Goal: Task Accomplishment & Management: Use online tool/utility

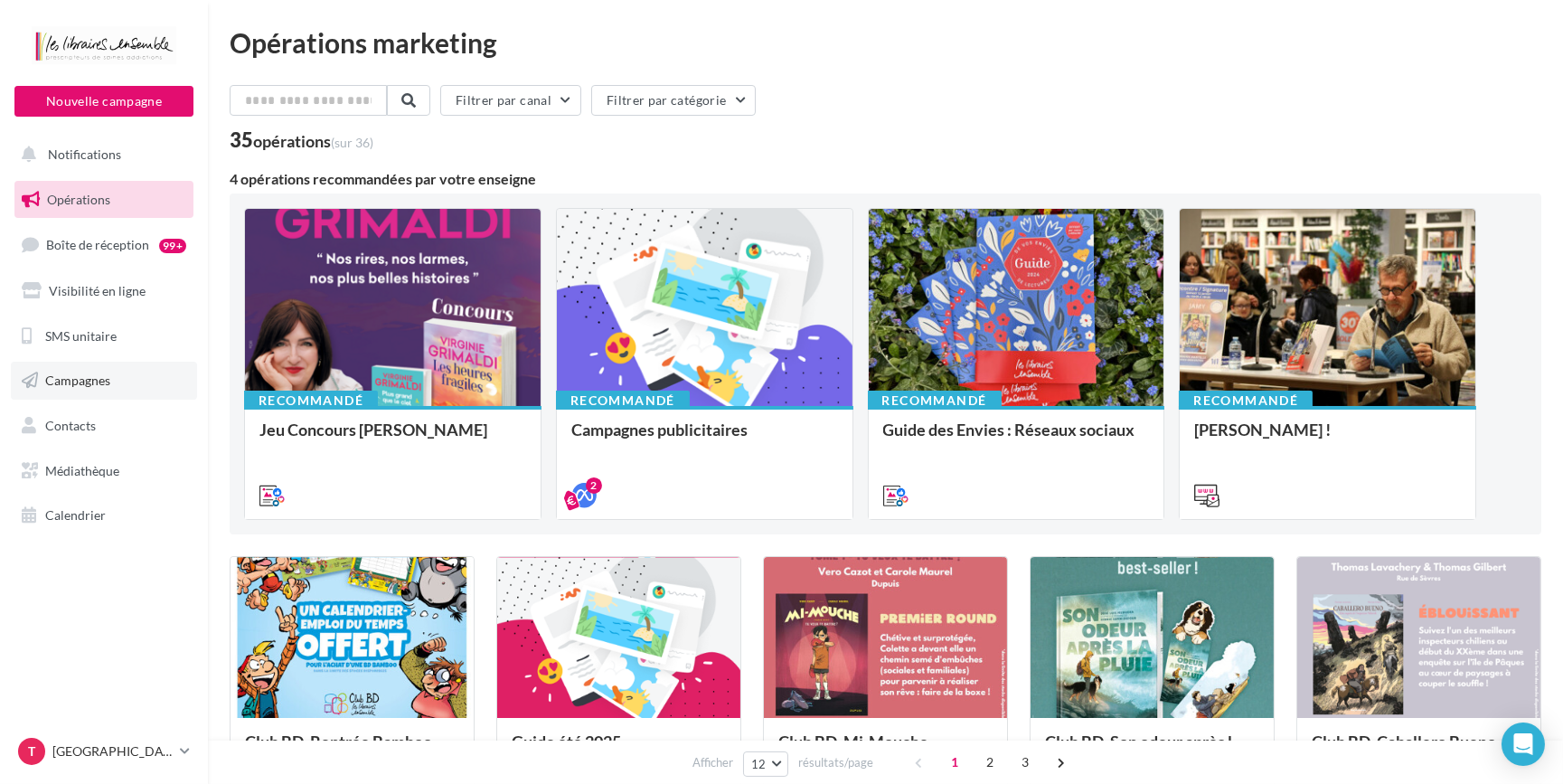
click at [106, 366] on link "Campagnes" at bounding box center [103, 380] width 186 height 38
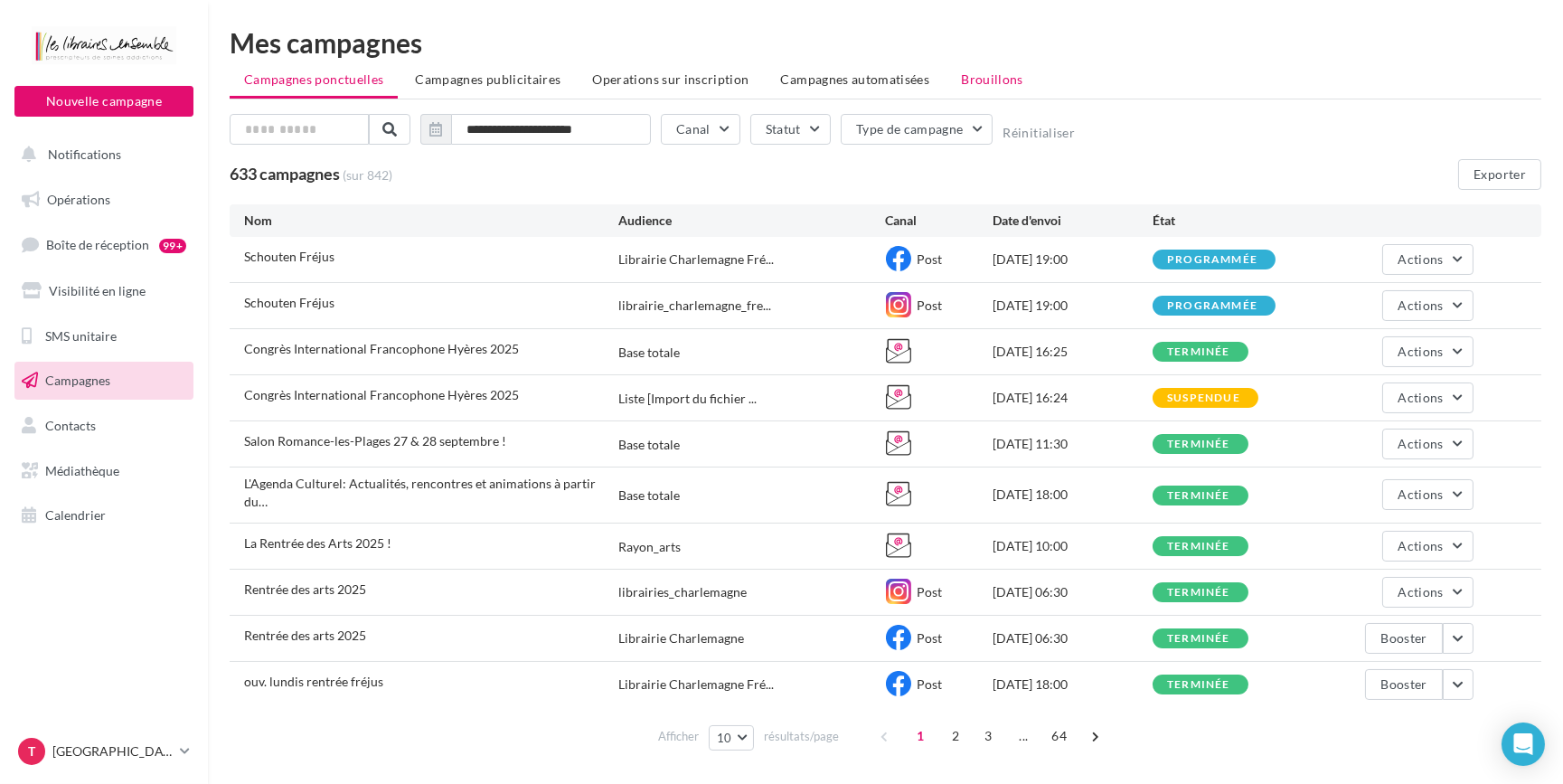
click at [981, 82] on span "Brouillons" at bounding box center [992, 79] width 63 height 15
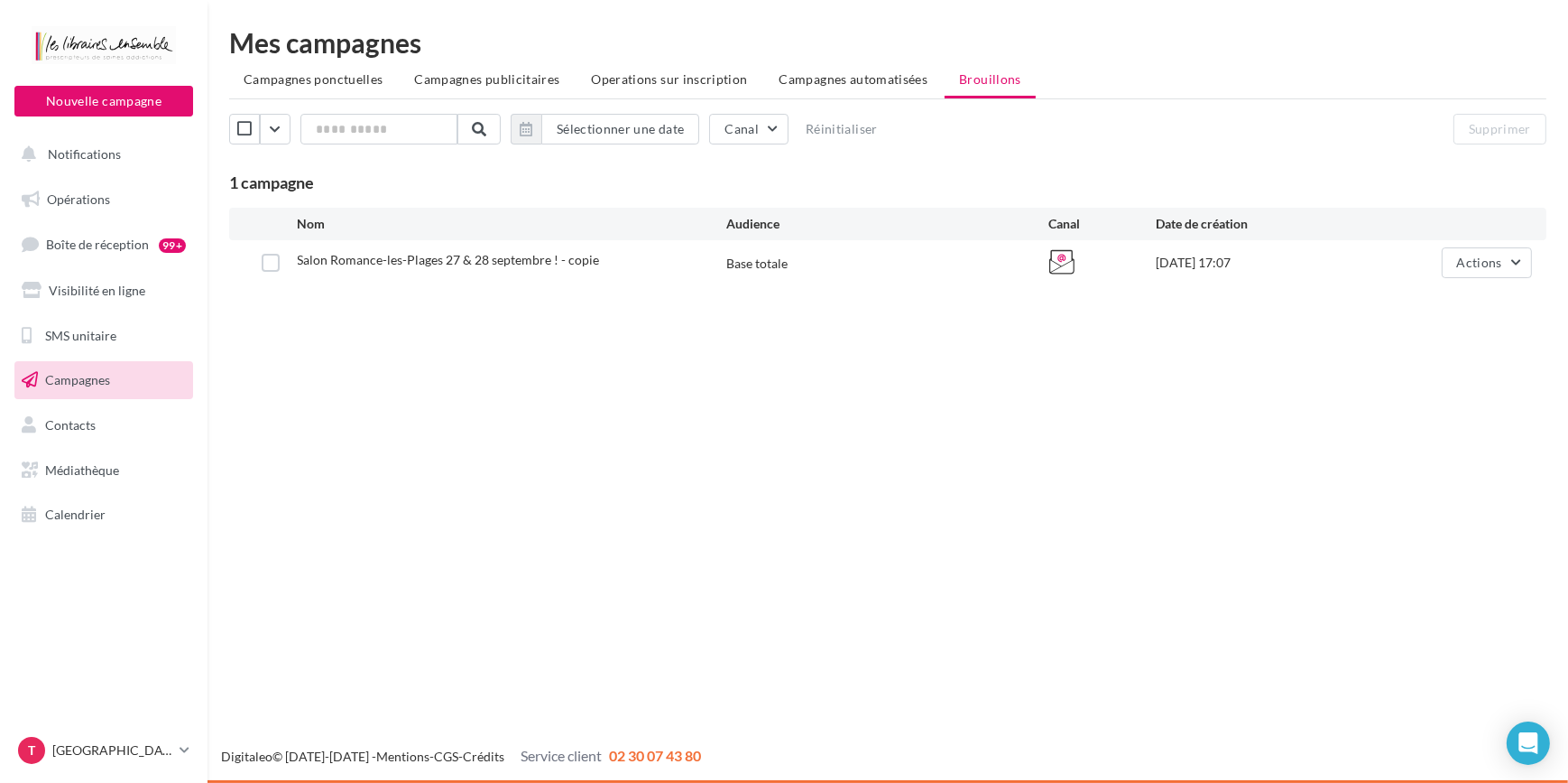
click at [115, 383] on link "Campagnes" at bounding box center [103, 380] width 185 height 38
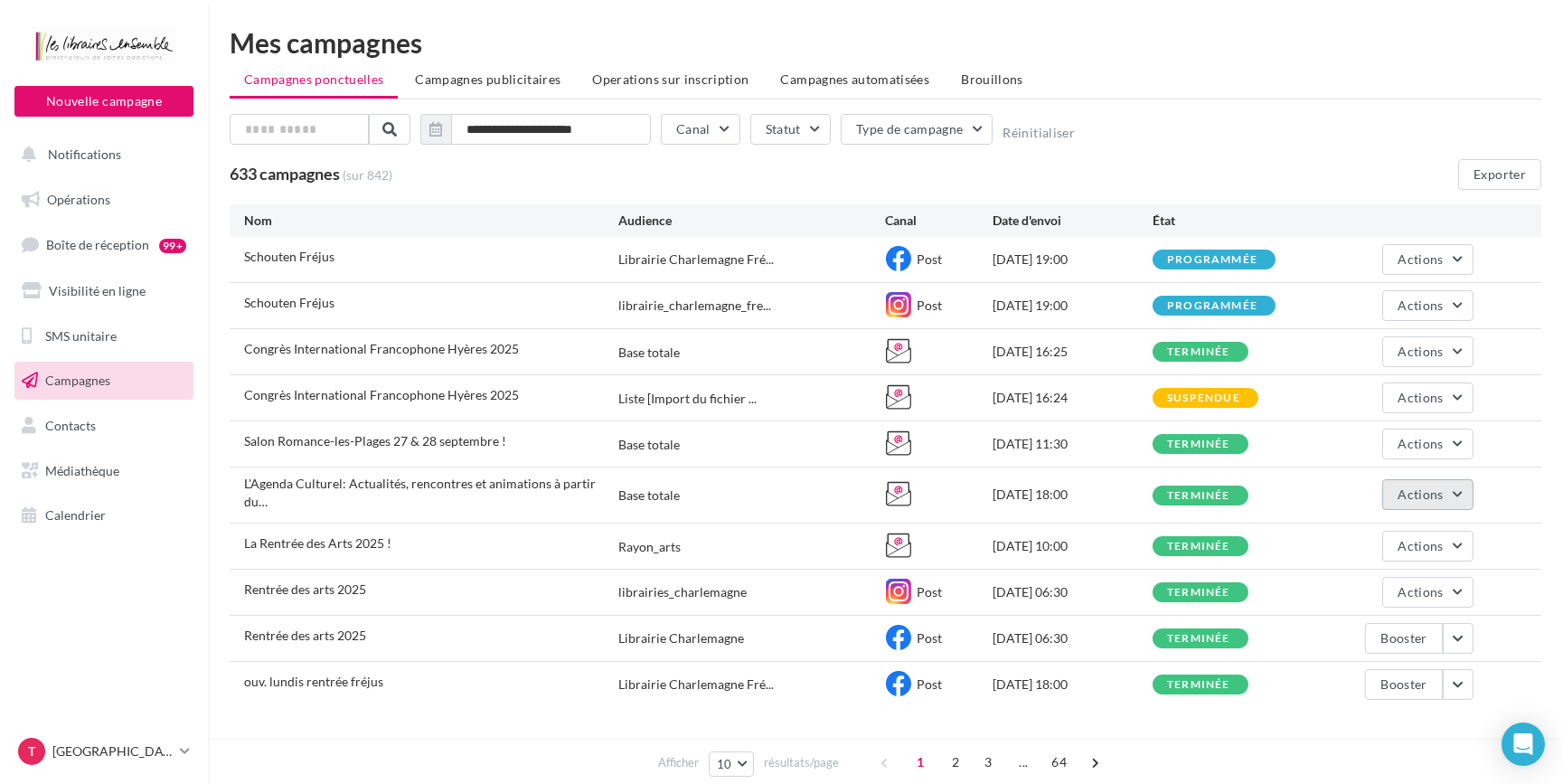
click at [1468, 488] on button "Actions" at bounding box center [1427, 494] width 90 height 30
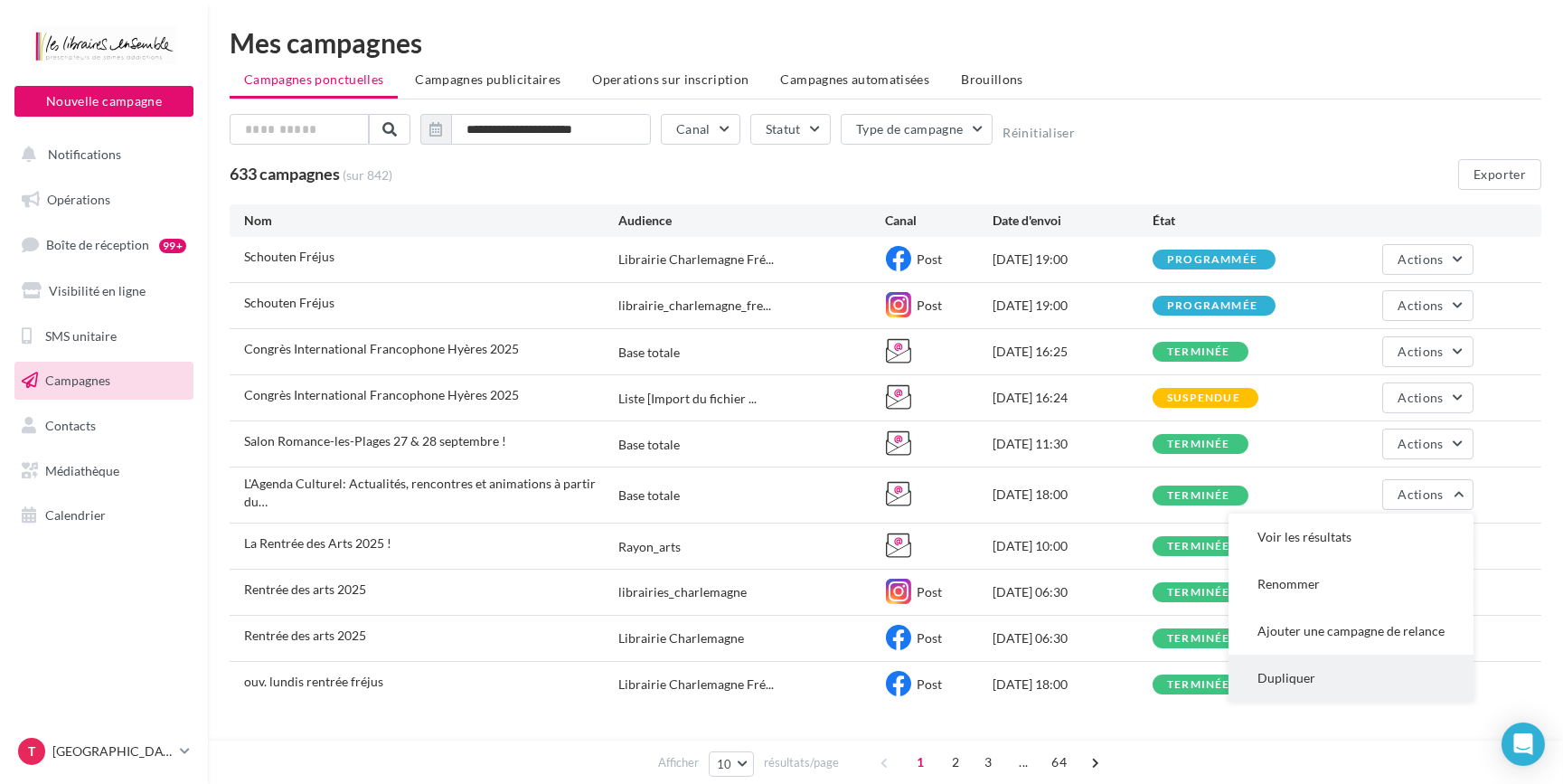
click at [1339, 668] on button "Dupliquer" at bounding box center [1352, 678] width 245 height 47
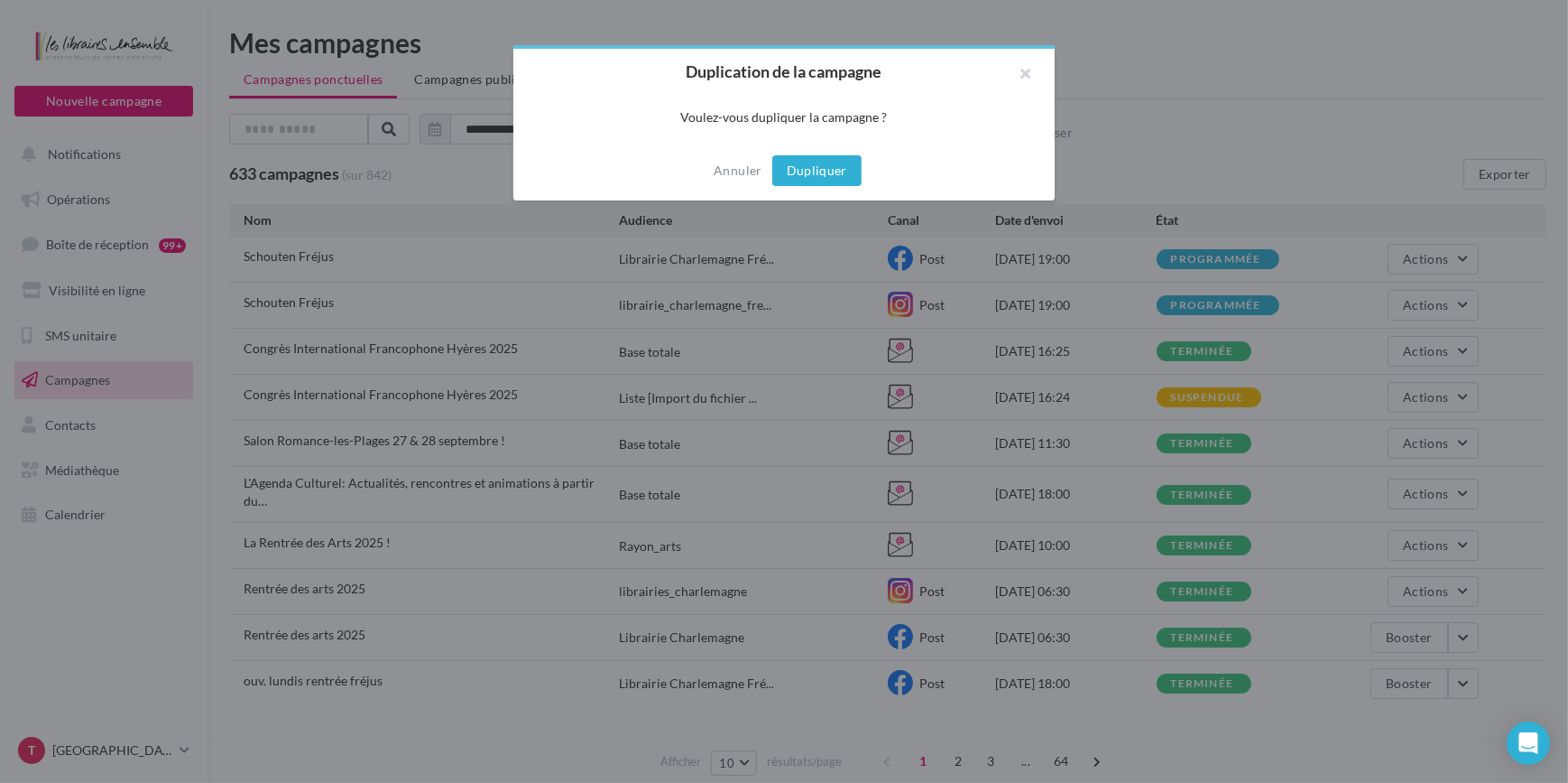
click at [830, 175] on button "Dupliquer" at bounding box center [817, 170] width 89 height 30
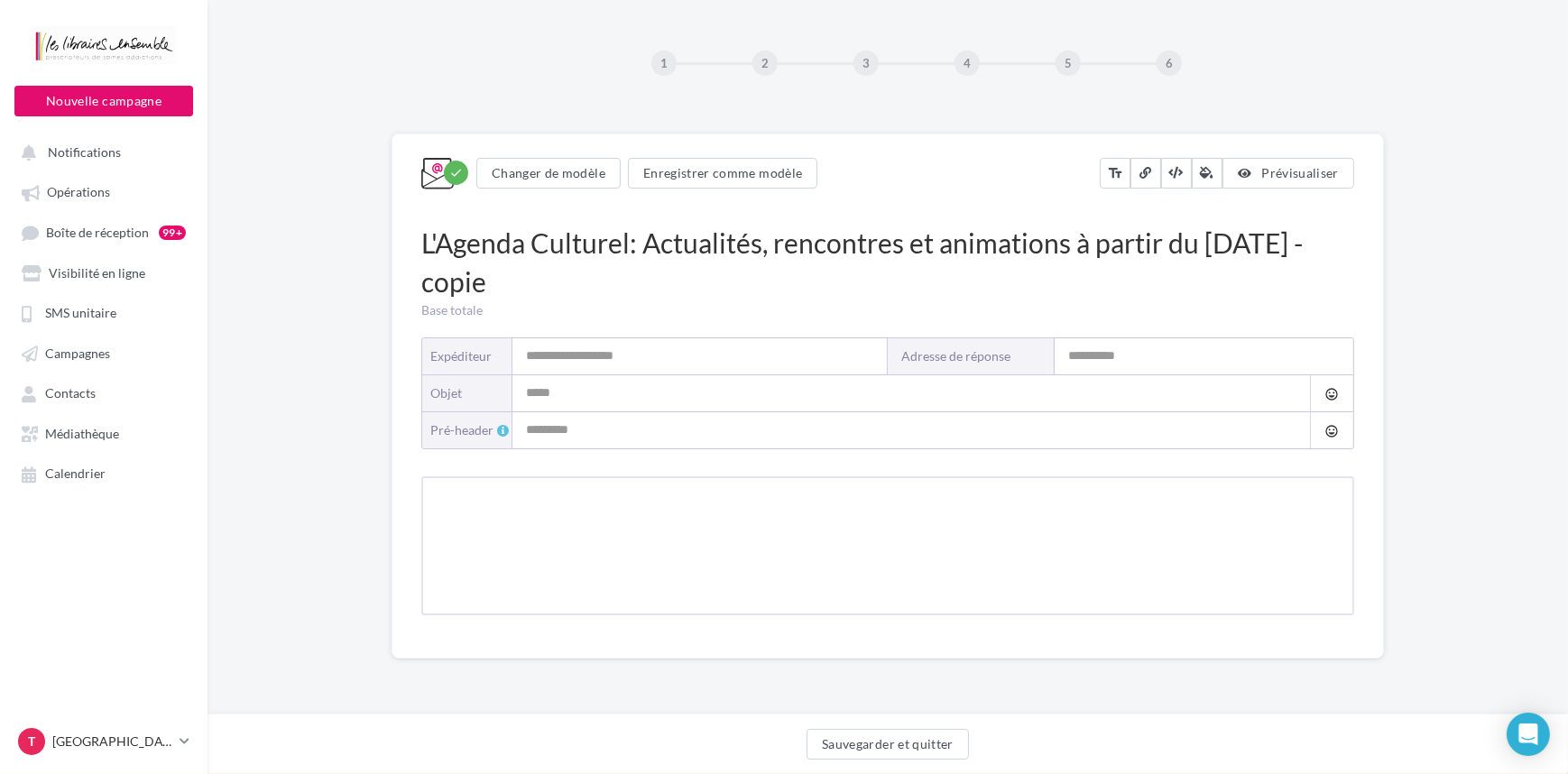
type input "**********"
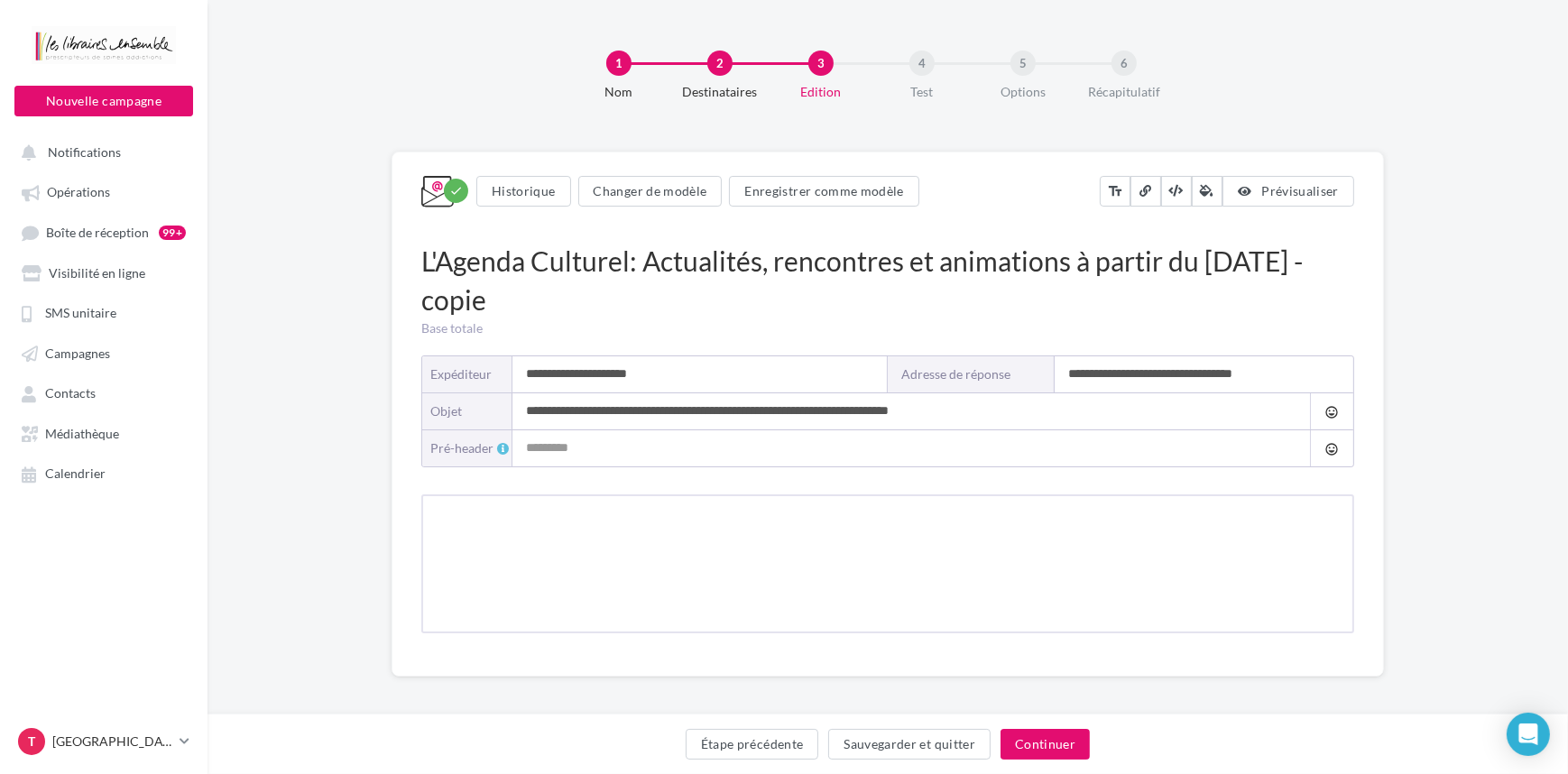
type input "**********"
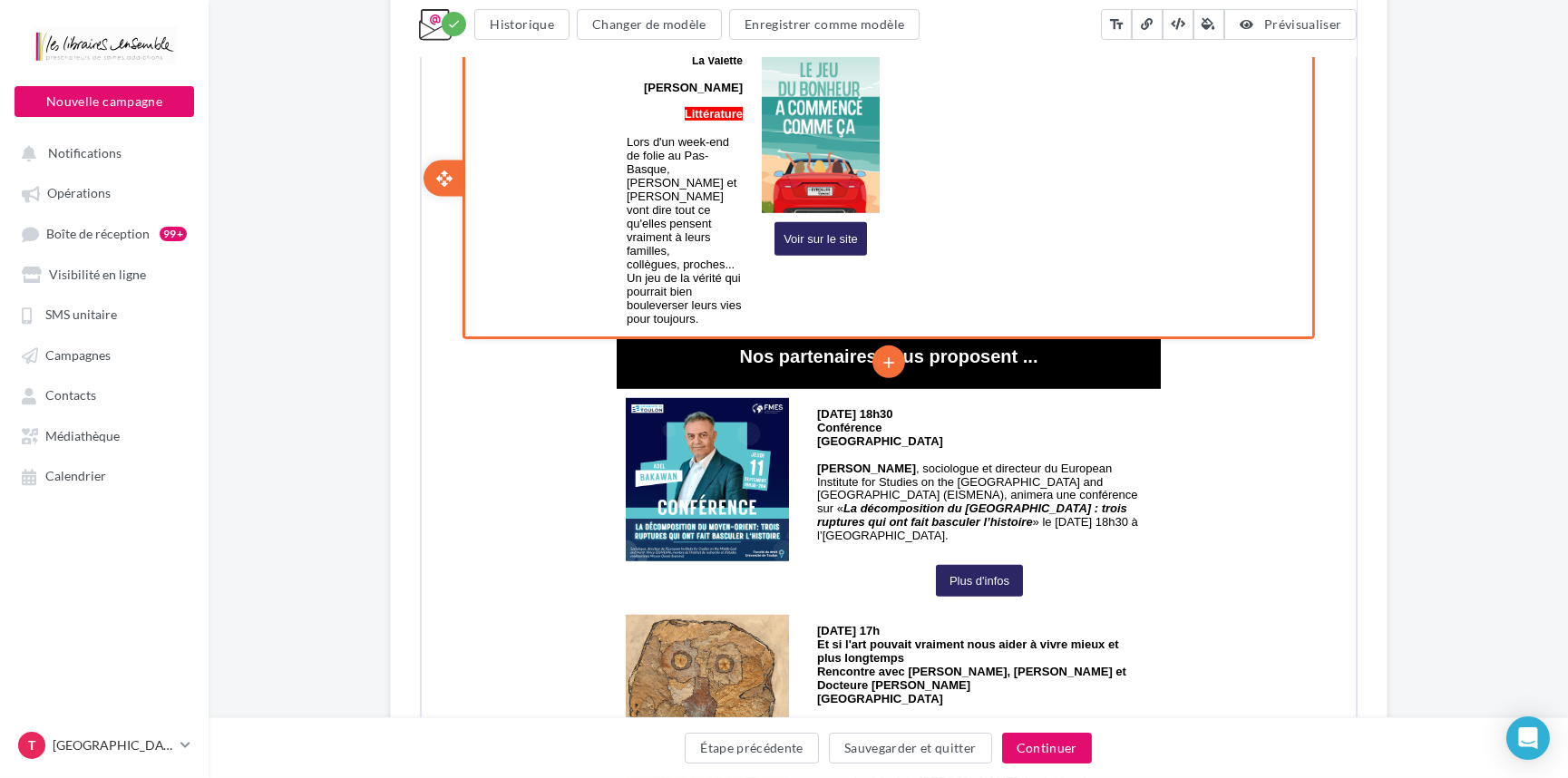
scroll to position [3462, 0]
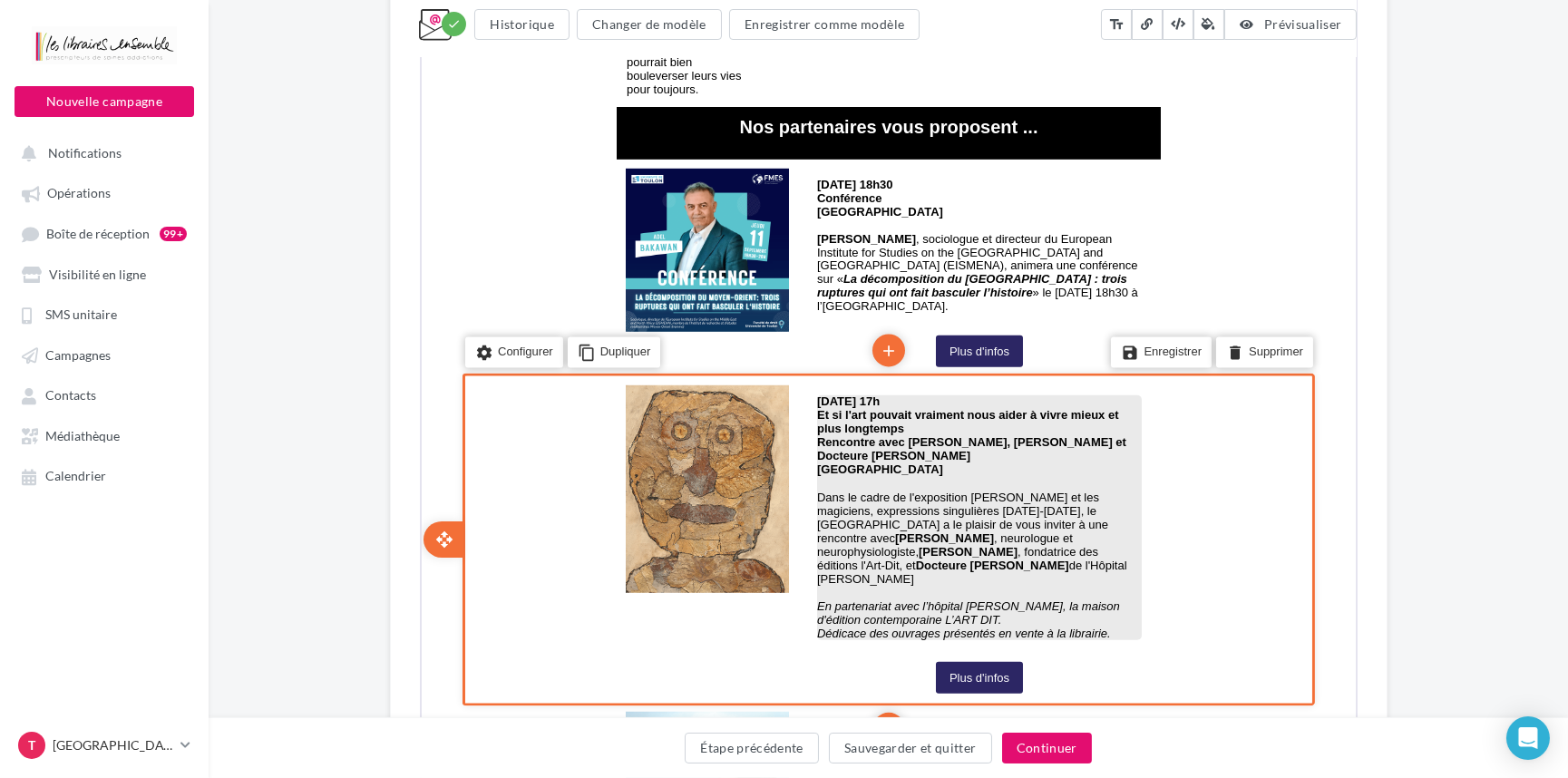
scroll to position [3708, 0]
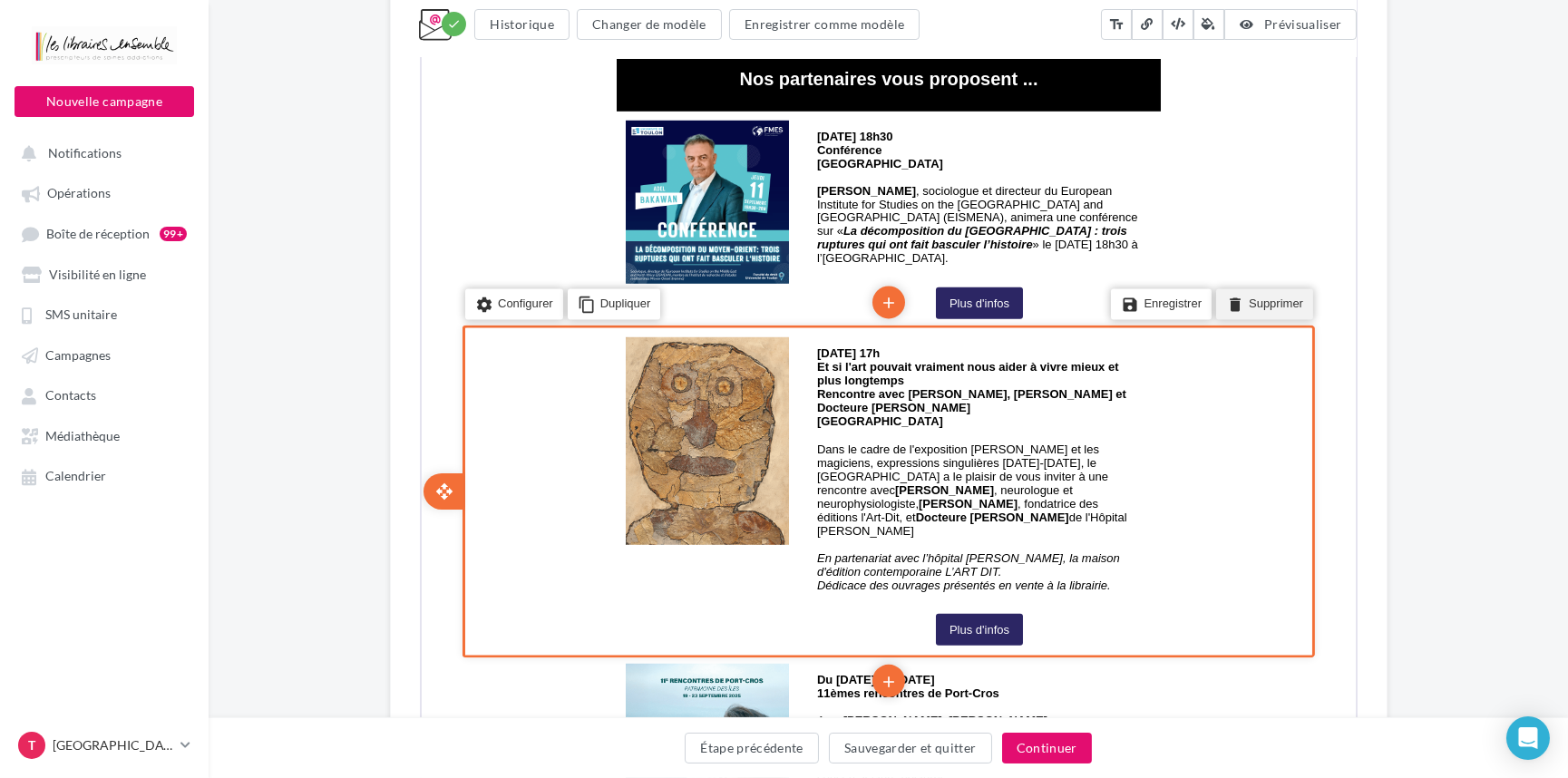
scroll to position [3462, 0]
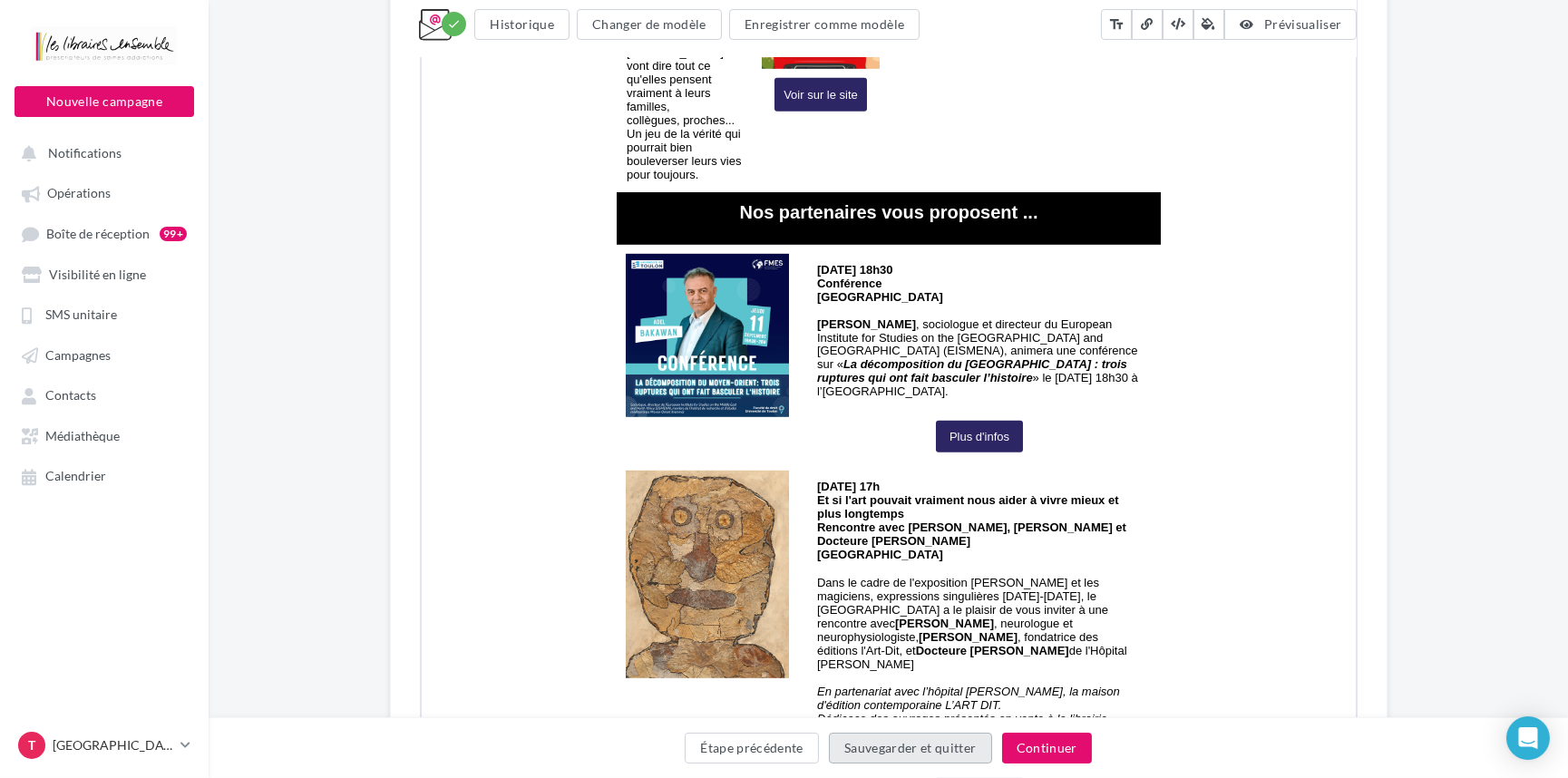
click at [910, 751] on button "Sauvegarder et quitter" at bounding box center [911, 748] width 164 height 30
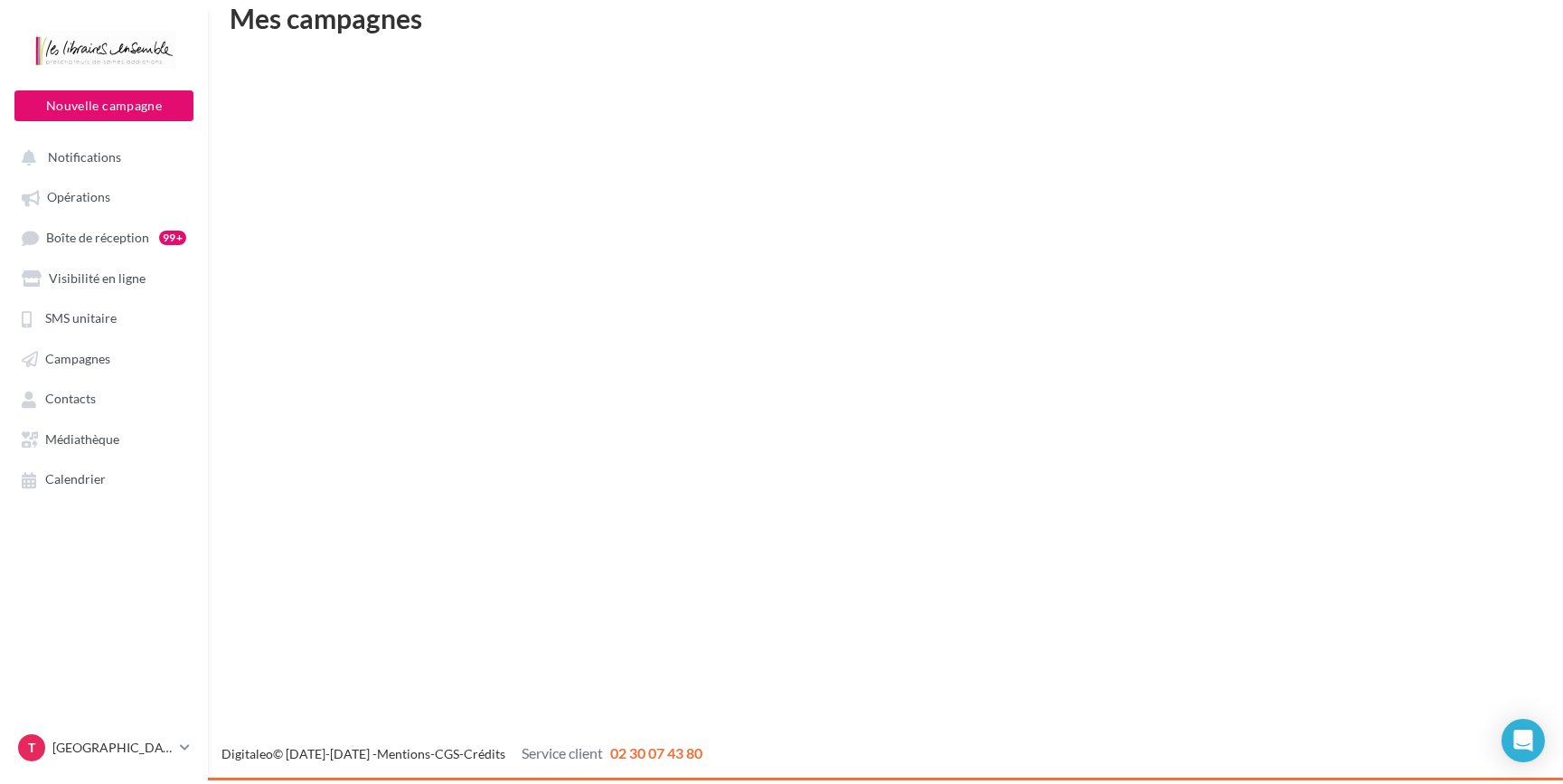
scroll to position [28, 0]
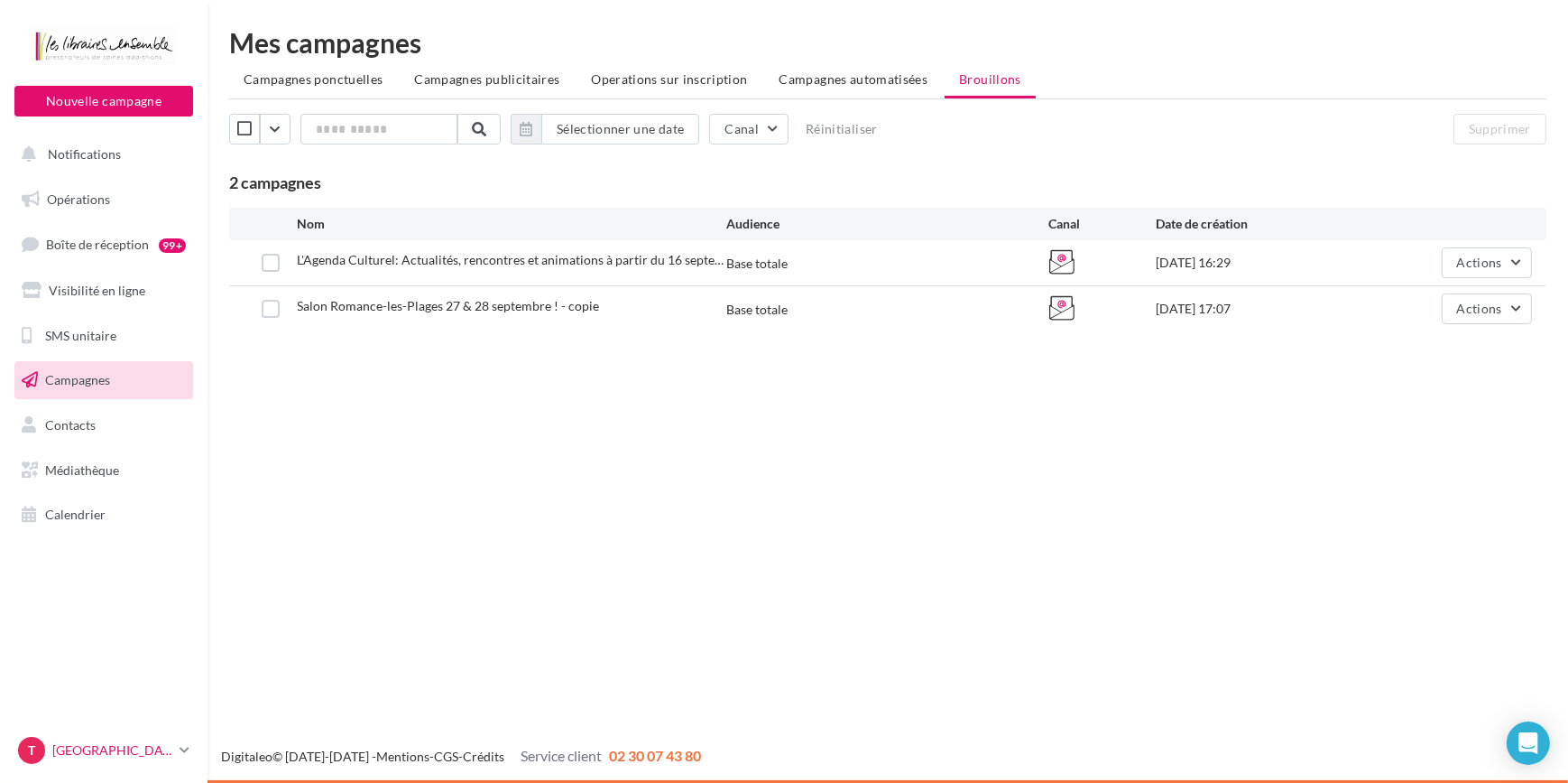
click at [166, 757] on p "[GEOGRAPHIC_DATA]" at bounding box center [112, 750] width 120 height 18
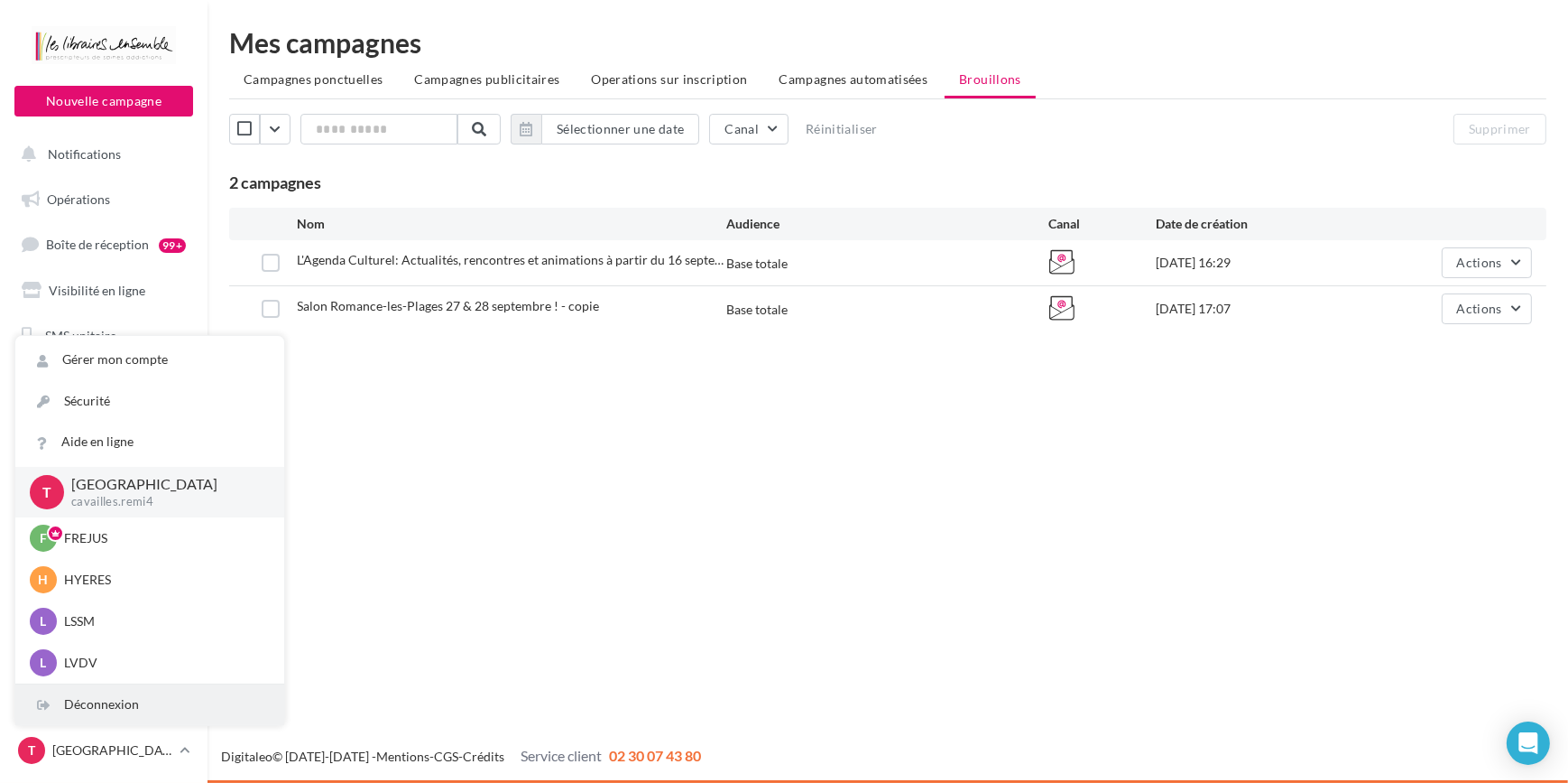
click at [136, 714] on div "Déconnexion" at bounding box center [150, 704] width 269 height 41
